Goal: Navigation & Orientation: Find specific page/section

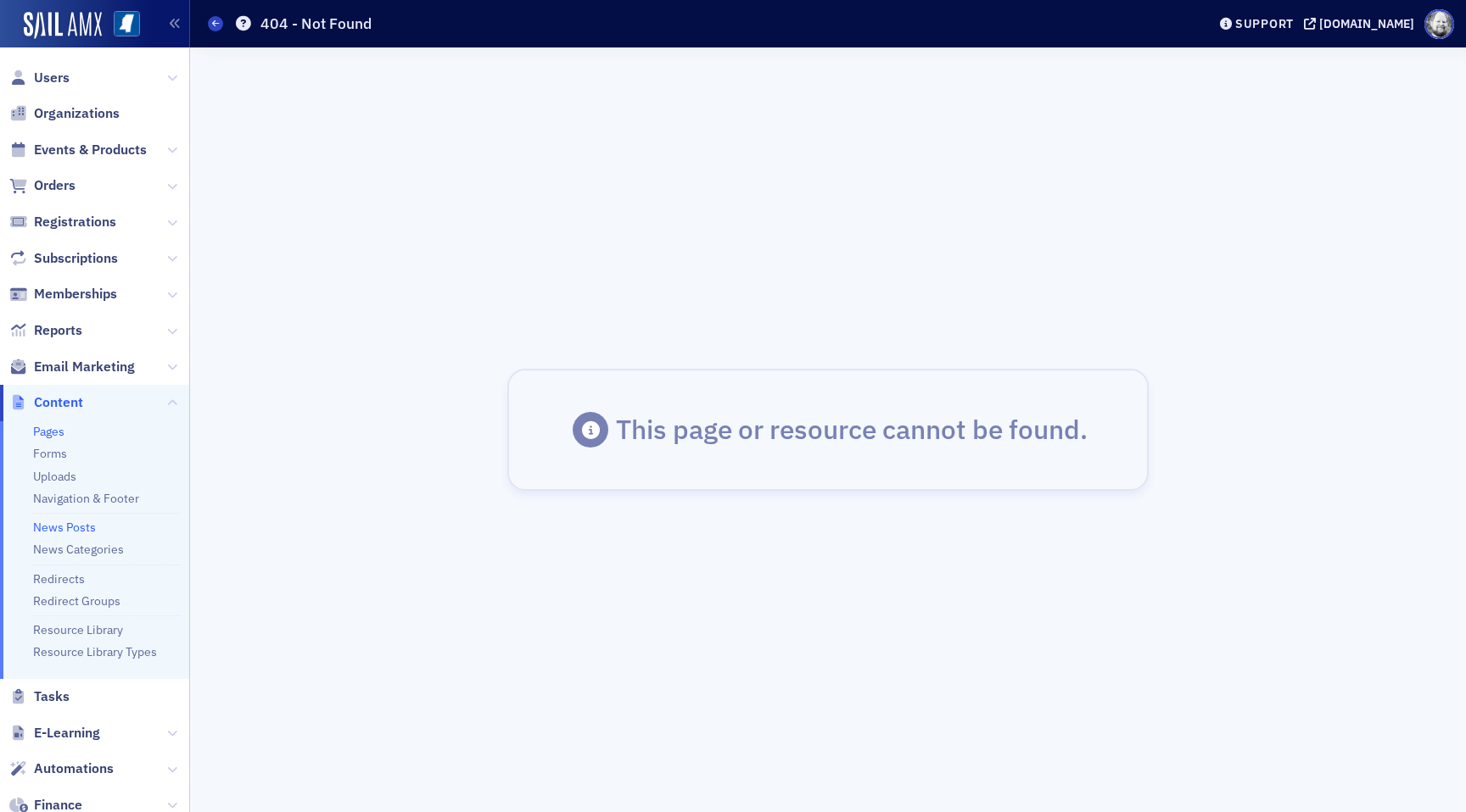
click at [65, 437] on link "Pages" at bounding box center [48, 431] width 31 height 15
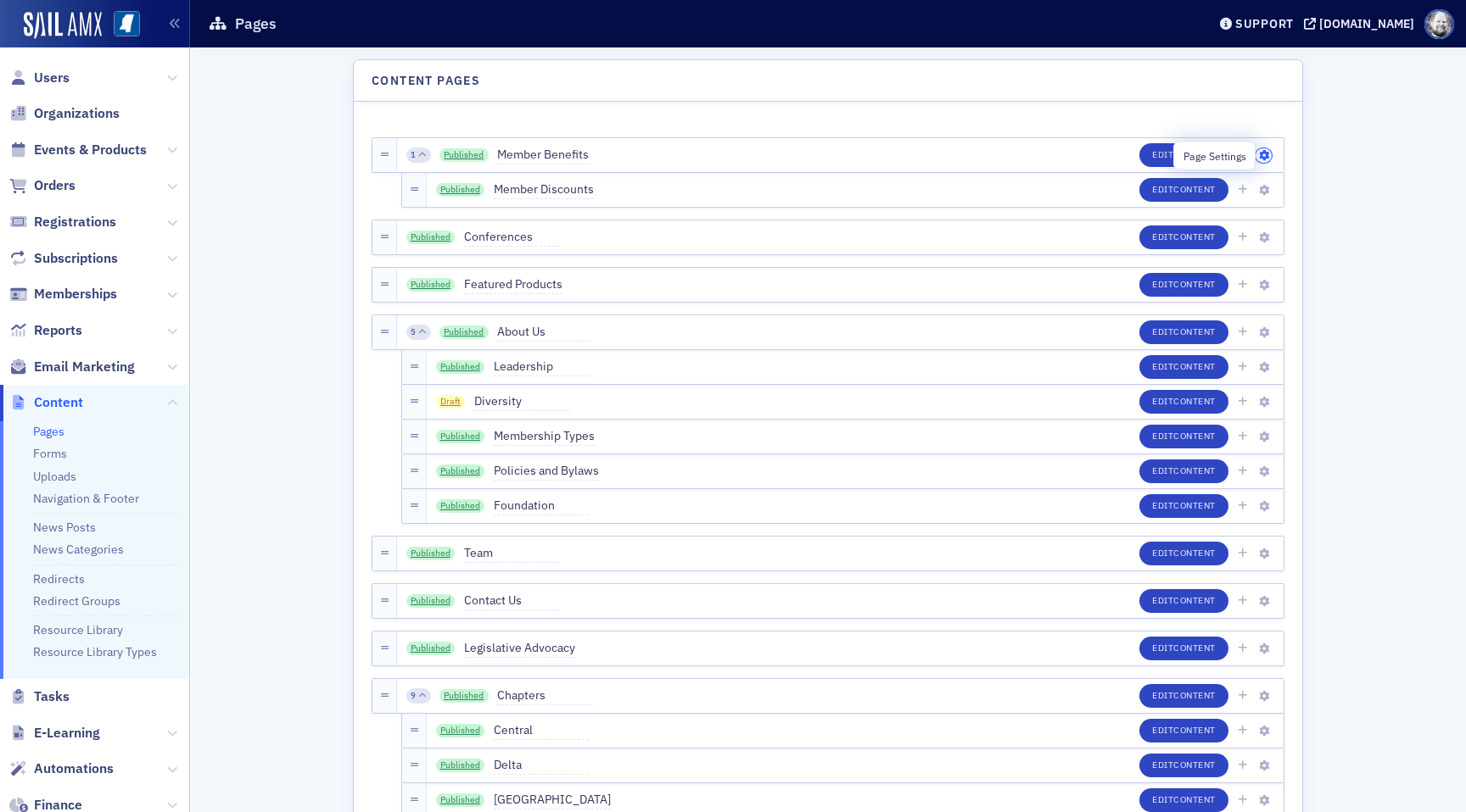
click at [1268, 153] on icon "button" at bounding box center [1265, 156] width 10 height 10
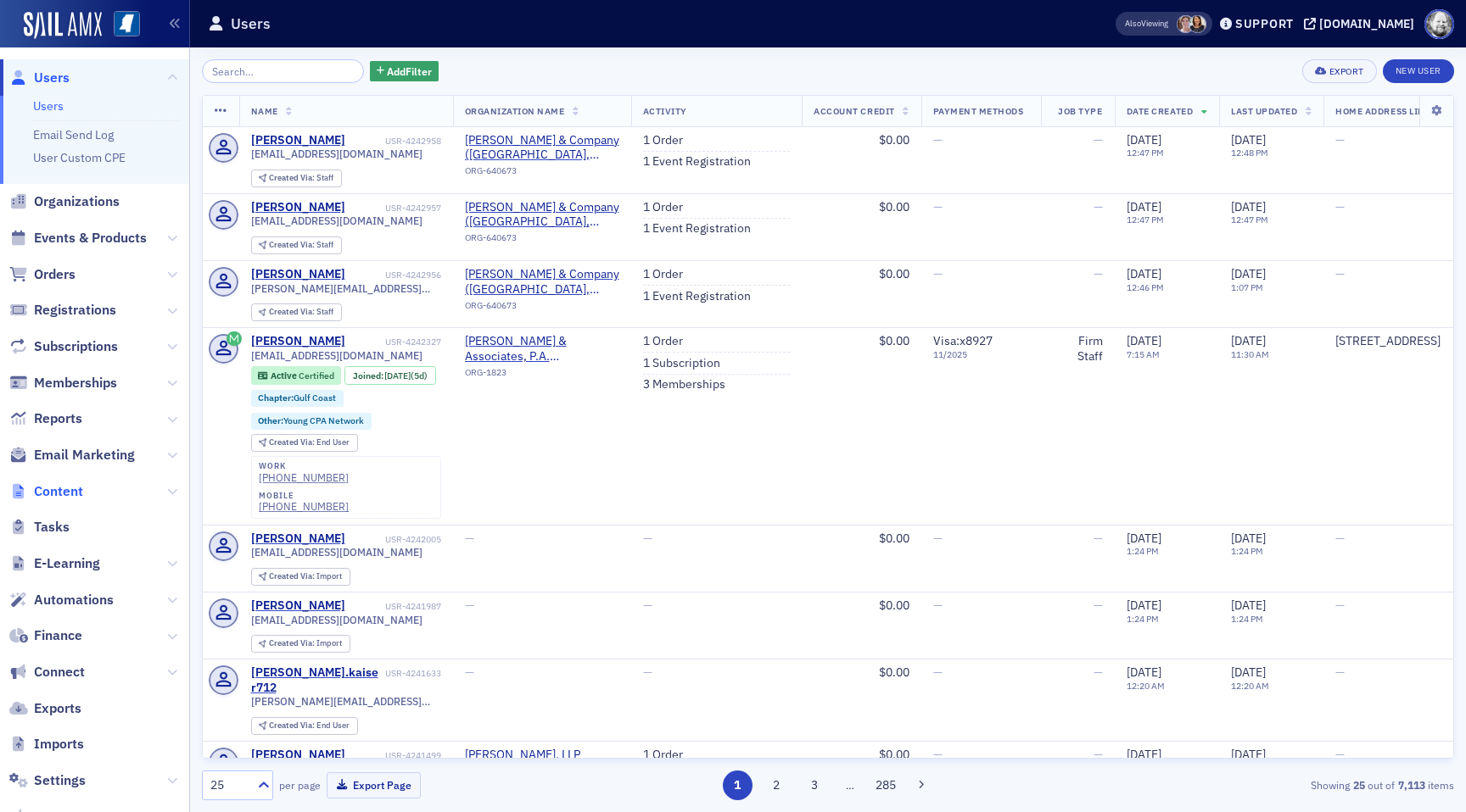
click at [78, 498] on span "Content" at bounding box center [59, 492] width 49 height 19
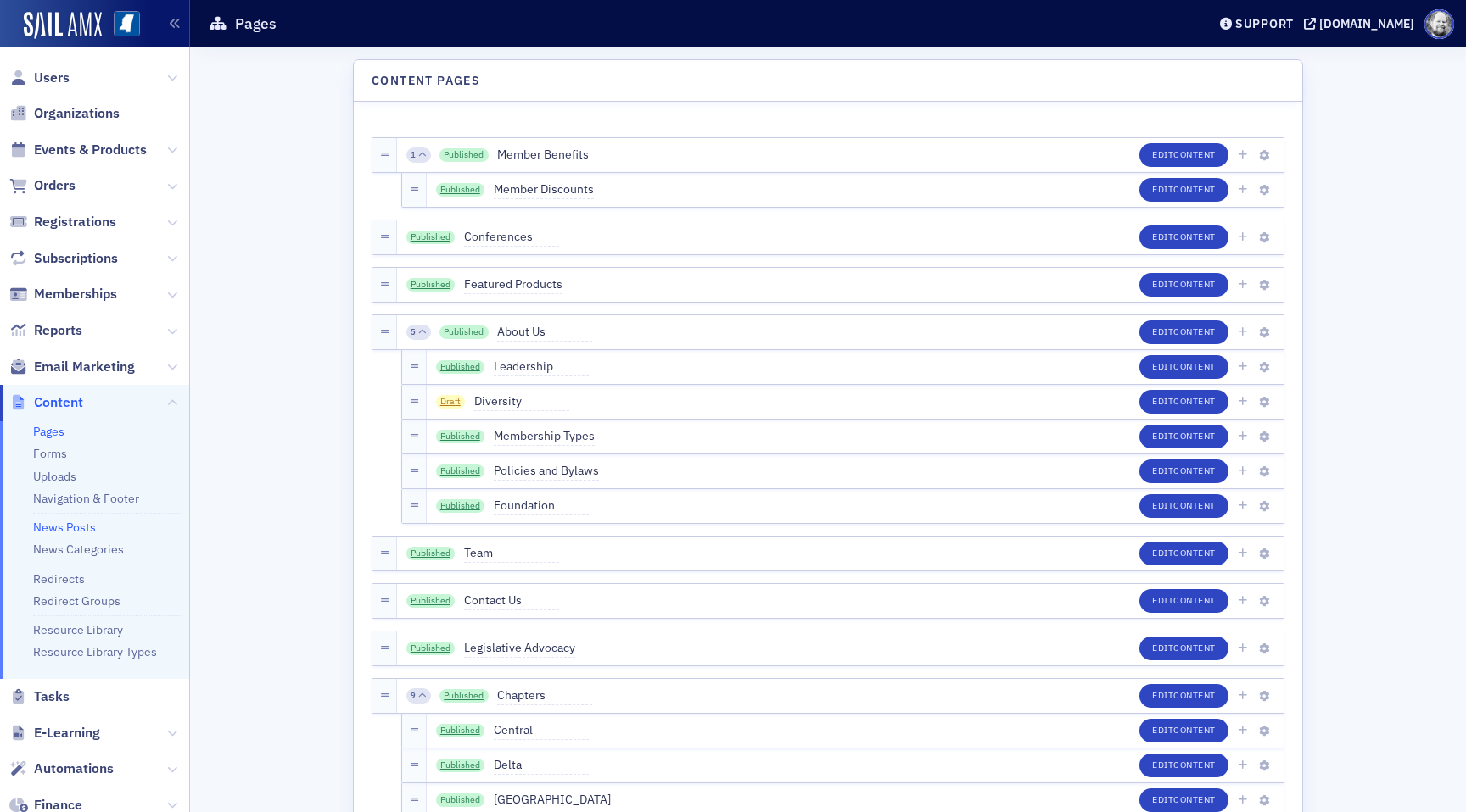
click at [72, 530] on link "News Posts" at bounding box center [65, 527] width 63 height 15
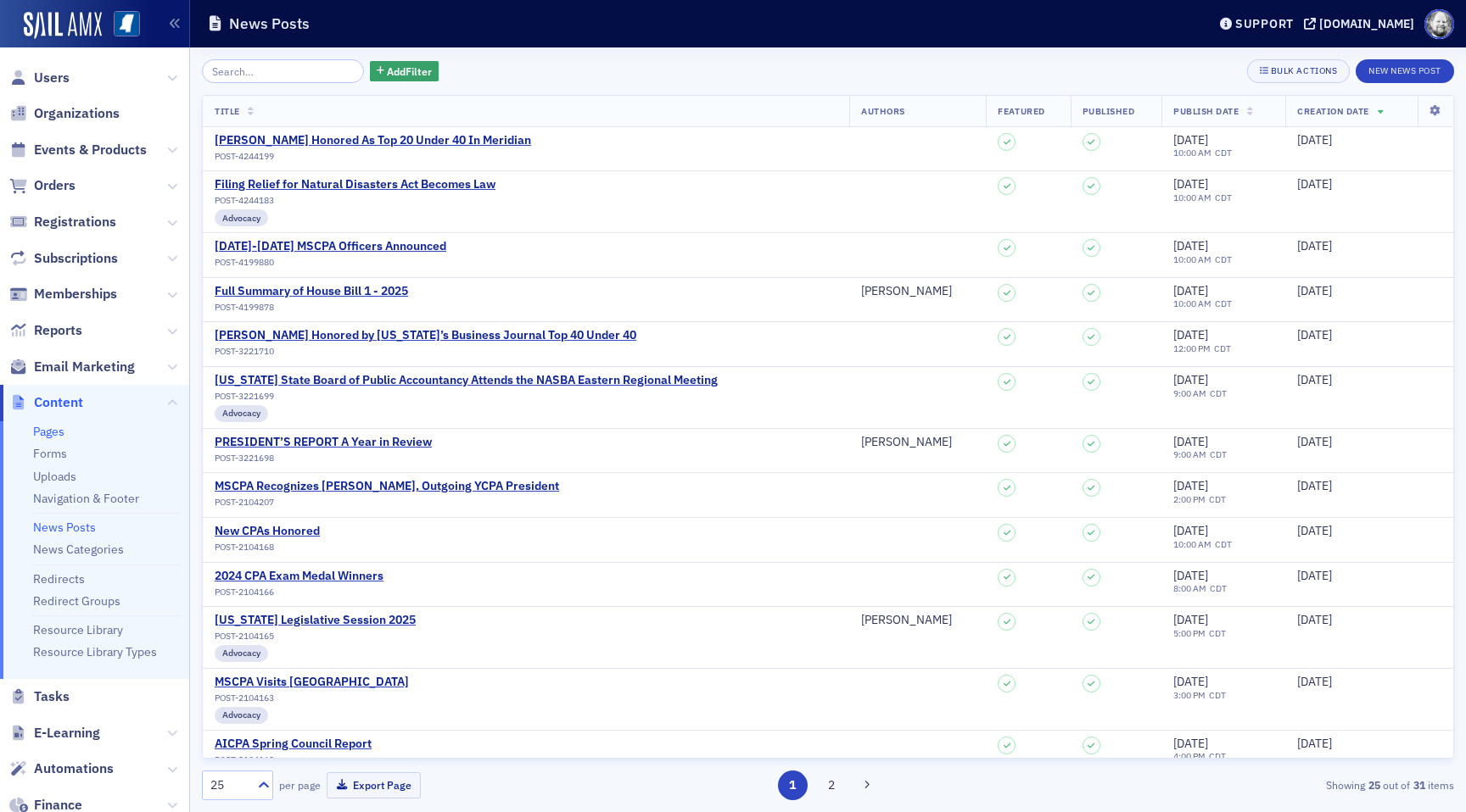
click at [48, 428] on link "Pages" at bounding box center [48, 431] width 31 height 15
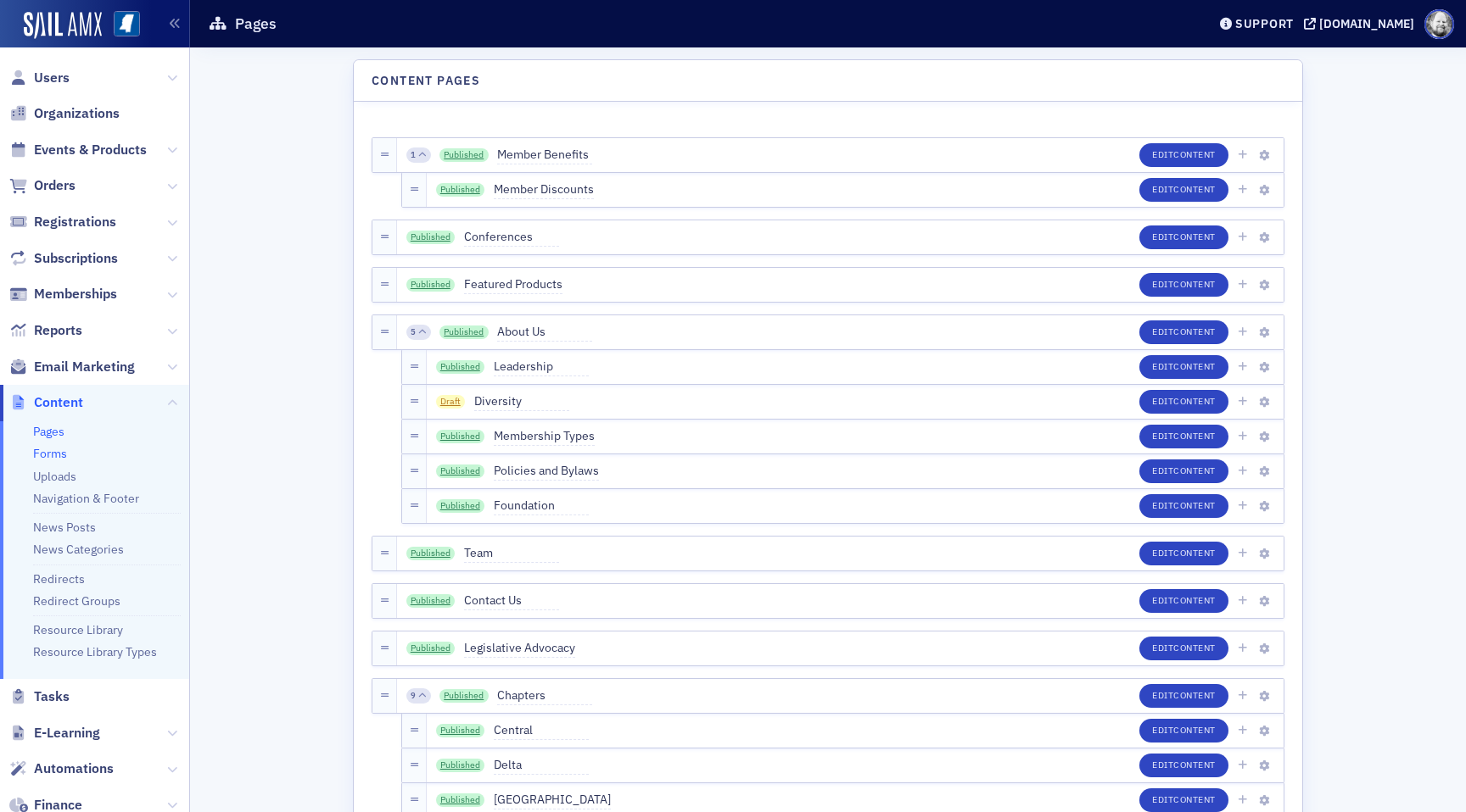
click at [60, 457] on link "Forms" at bounding box center [50, 454] width 34 height 15
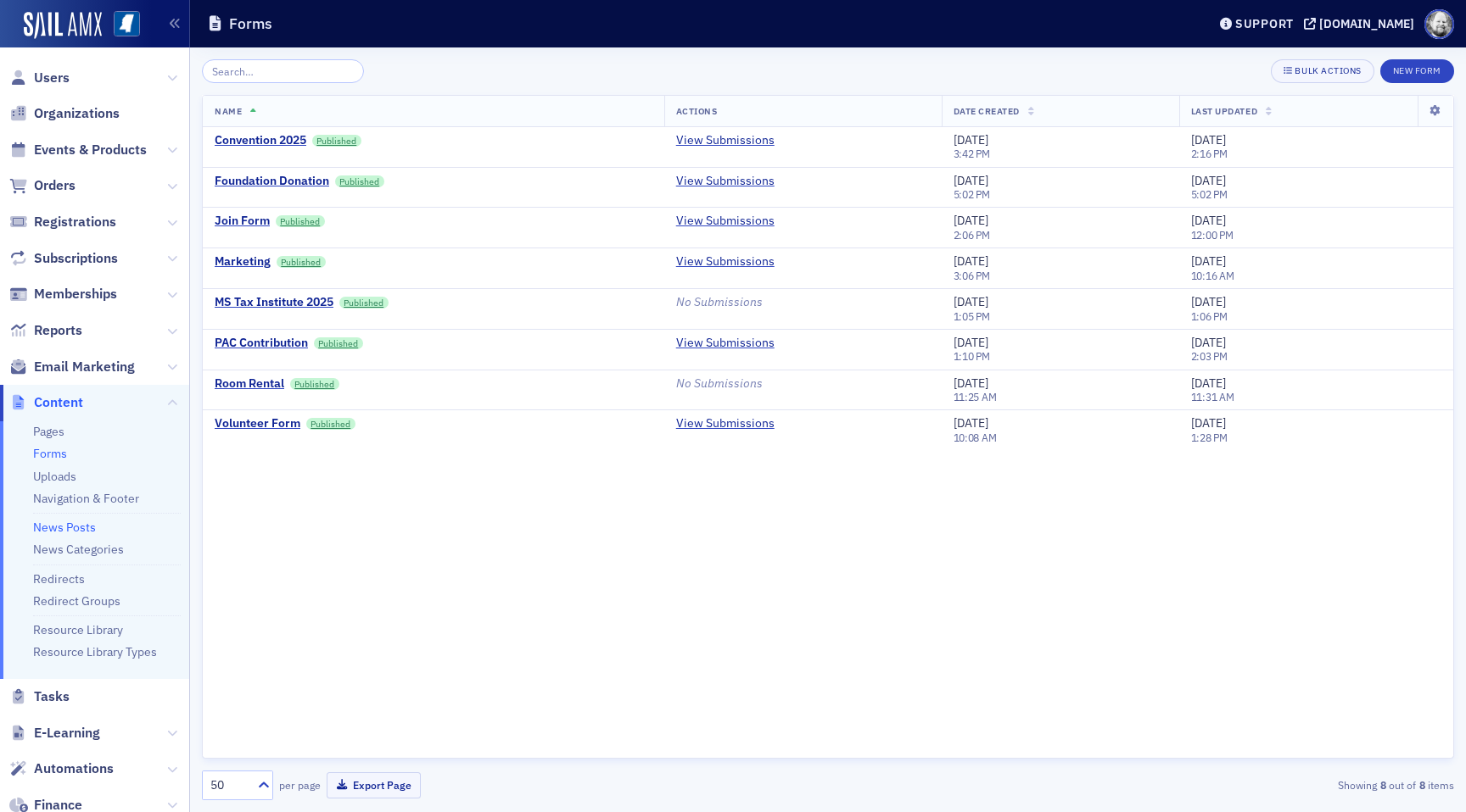
click at [76, 526] on link "News Posts" at bounding box center [65, 527] width 63 height 15
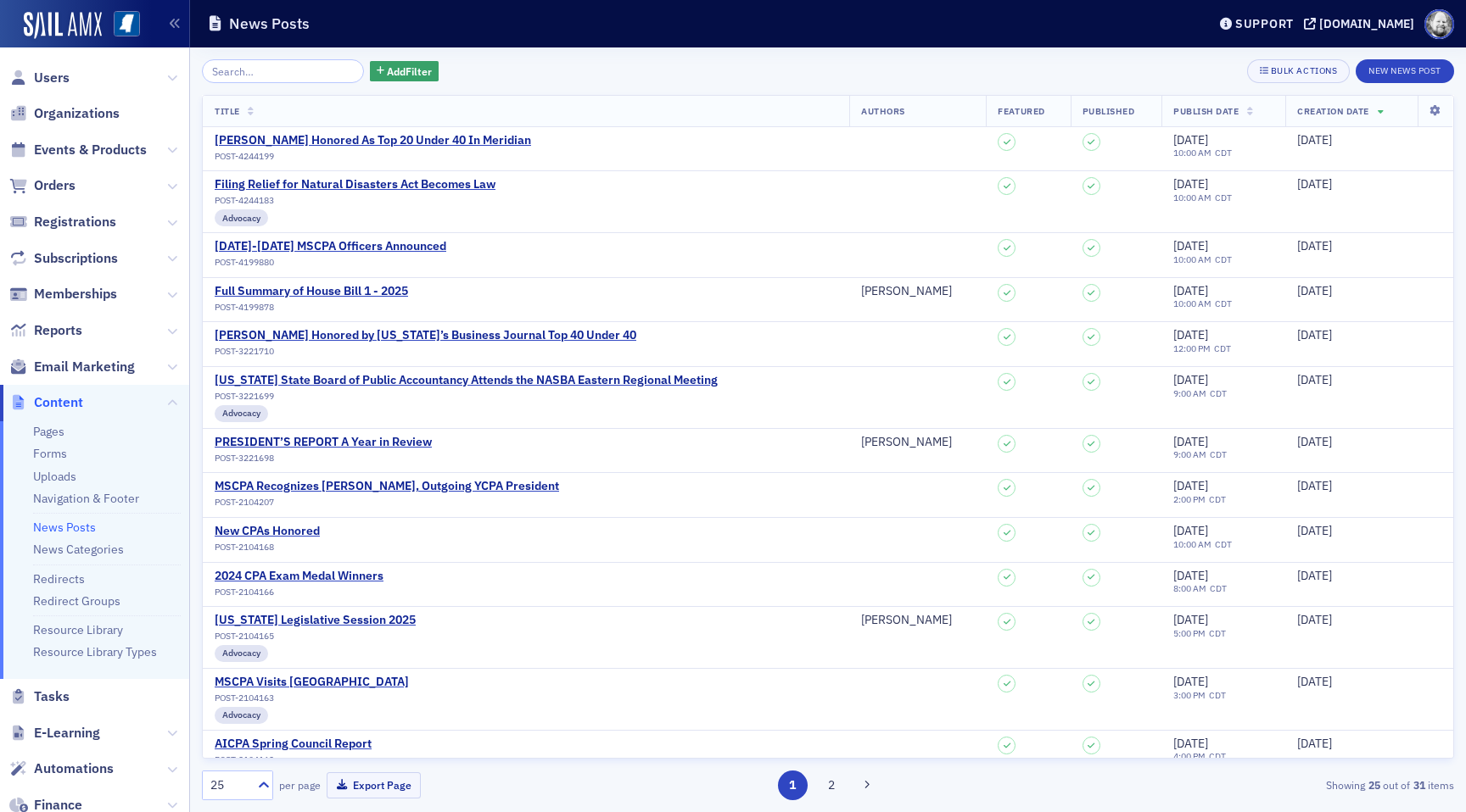
click at [284, 81] on input "search" at bounding box center [283, 71] width 162 height 24
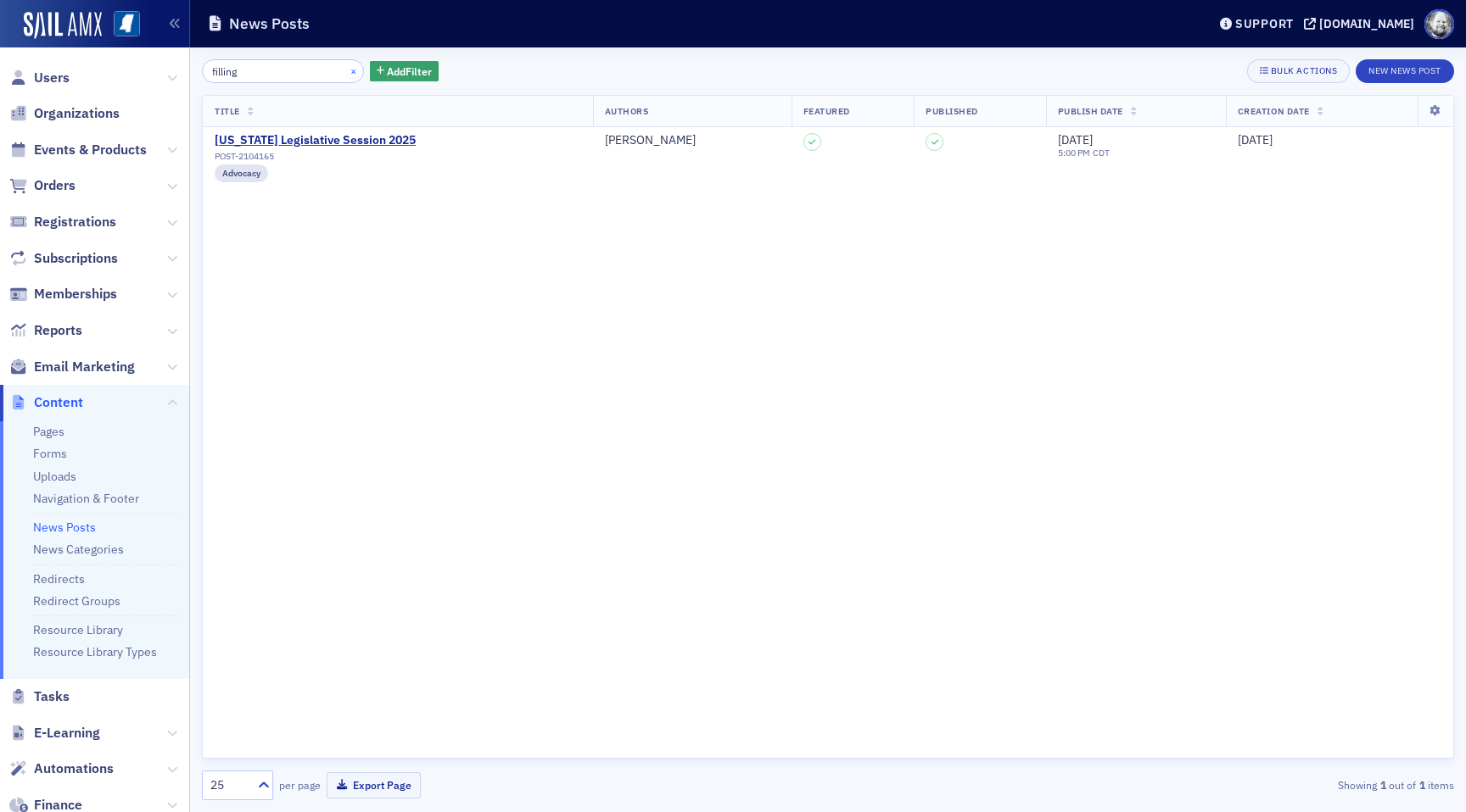
type input "filling"
click at [346, 68] on button "×" at bounding box center [354, 70] width 15 height 15
